Goal: Task Accomplishment & Management: Manage account settings

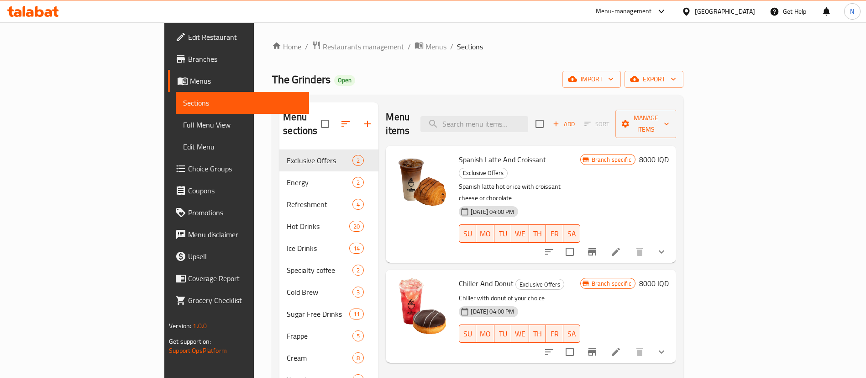
click at [254, 348] on div "Home / Restaurants management / Menus / Sections The Grinders Open import expor…" at bounding box center [478, 286] width 448 height 529
drag, startPoint x: 418, startPoint y: 244, endPoint x: 472, endPoint y: 246, distance: 53.5
click at [472, 277] on h6 "Chiller And Donut Exclusive Offers" at bounding box center [519, 283] width 121 height 13
copy span "Chiller And Donut"
click at [204, 16] on div "Menu-management [GEOGRAPHIC_DATA] Get Help N" at bounding box center [433, 11] width 866 height 22
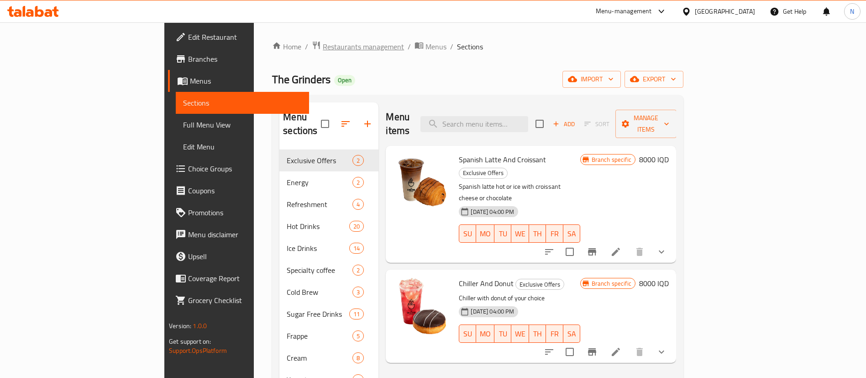
click at [323, 52] on span "Restaurants management" at bounding box center [363, 46] width 81 height 11
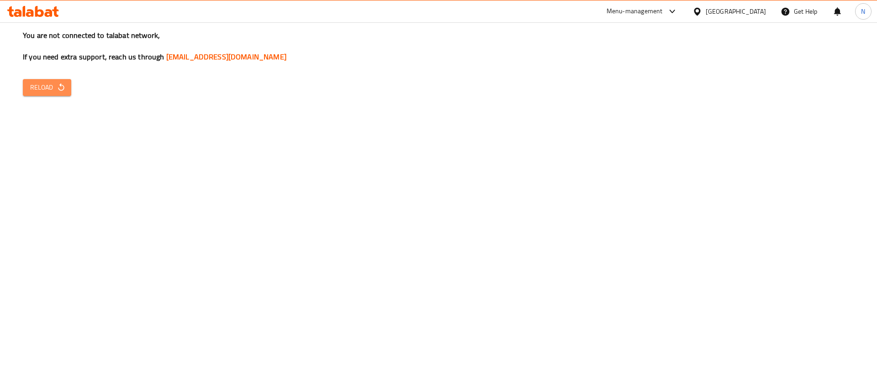
click at [42, 89] on span "Reload" at bounding box center [47, 87] width 34 height 11
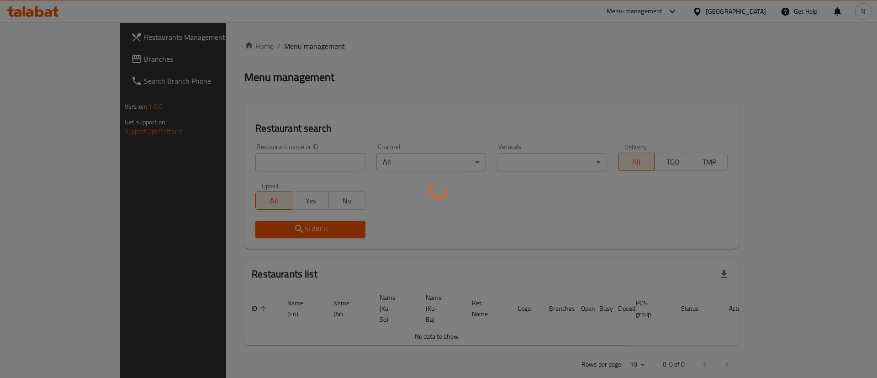
click at [284, 161] on div at bounding box center [438, 189] width 877 height 378
click at [191, 156] on div at bounding box center [438, 189] width 877 height 378
click at [350, 116] on div at bounding box center [438, 189] width 877 height 378
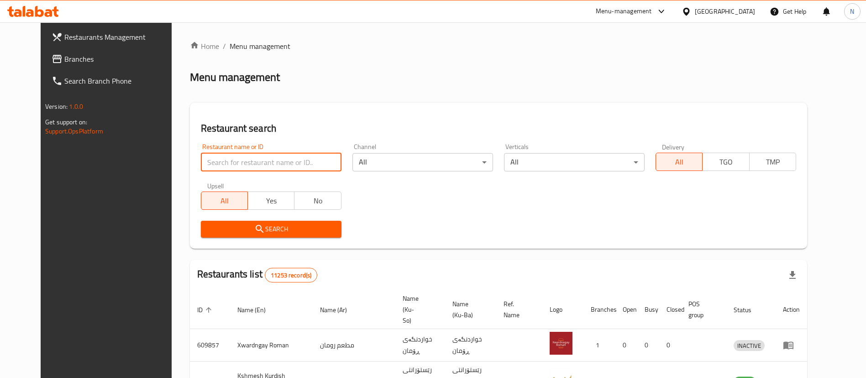
click at [213, 154] on input "search" at bounding box center [271, 162] width 141 height 18
type input "chicken express"
click button "Search" at bounding box center [271, 229] width 141 height 17
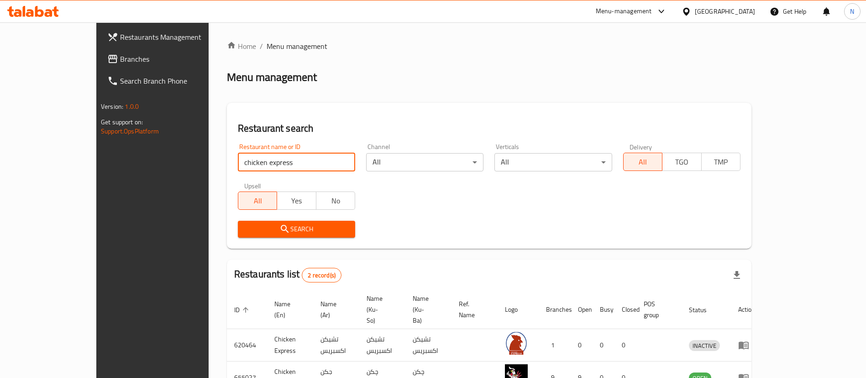
scroll to position [44, 0]
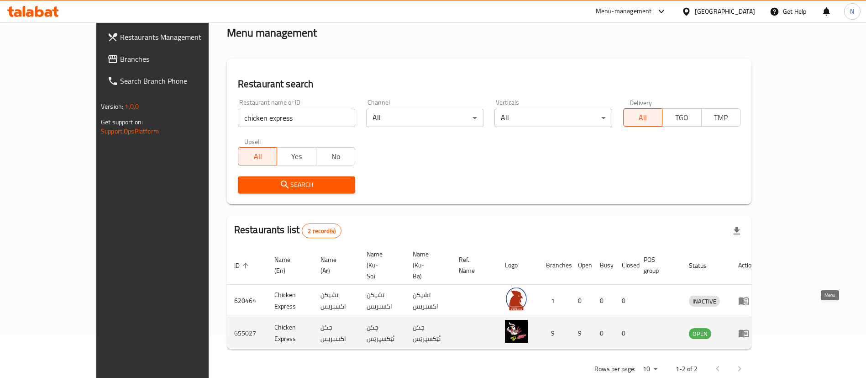
click at [755, 327] on link "enhanced table" at bounding box center [747, 332] width 17 height 11
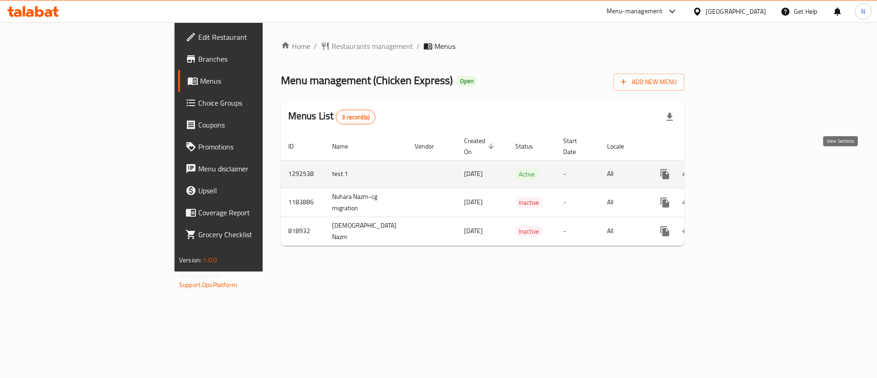
click at [735, 170] on icon "enhanced table" at bounding box center [731, 174] width 8 height 8
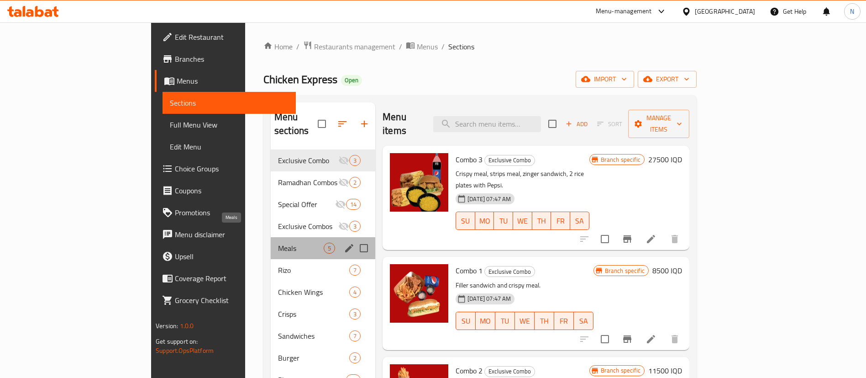
click at [278, 243] on span "Meals" at bounding box center [301, 248] width 46 height 11
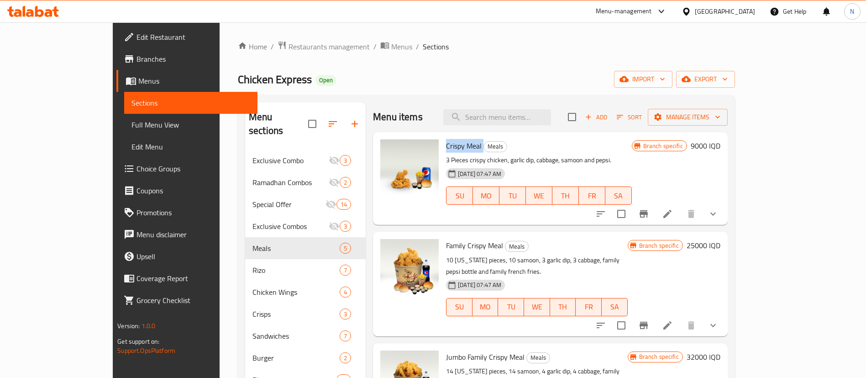
drag, startPoint x: 417, startPoint y: 142, endPoint x: 454, endPoint y: 144, distance: 37.1
click at [454, 144] on div "Crispy Meal Meals 3 Pieces crispy chicken, garlic dip, cabbage, samoon and peps…" at bounding box center [539, 178] width 193 height 85
copy h6 "Crispy Meal"
click at [220, 30] on div "Home / Restaurants management / Menus / Sections Chicken Express Open import ex…" at bounding box center [487, 275] width 534 height 507
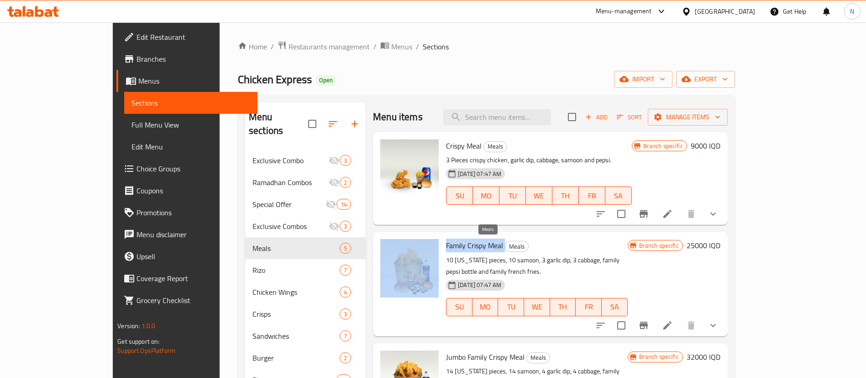
drag, startPoint x: 413, startPoint y: 246, endPoint x: 478, endPoint y: 243, distance: 64.5
click at [478, 243] on div "Family Crispy Meal Meals 10 [US_STATE] pieces, 10 samoon, 3 garlic dip, 3 cabba…" at bounding box center [551, 283] width 348 height 97
copy div "Family Crispy Meal"
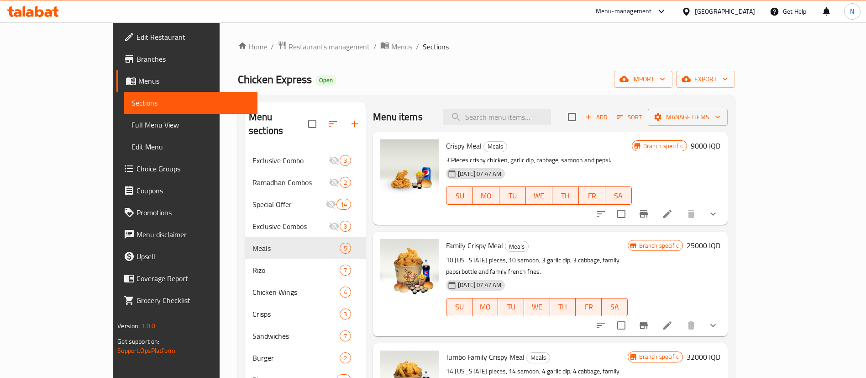
click at [163, 7] on div "Menu-management [GEOGRAPHIC_DATA] Get Help N" at bounding box center [433, 11] width 866 height 22
drag, startPoint x: 416, startPoint y: 345, endPoint x: 497, endPoint y: 342, distance: 80.9
copy span "Jumbo Family Crispy Meal"
click at [237, 14] on div "Menu-management [GEOGRAPHIC_DATA] Get Help N" at bounding box center [433, 11] width 866 height 22
